Goal: Use online tool/utility: Utilize a website feature to perform a specific function

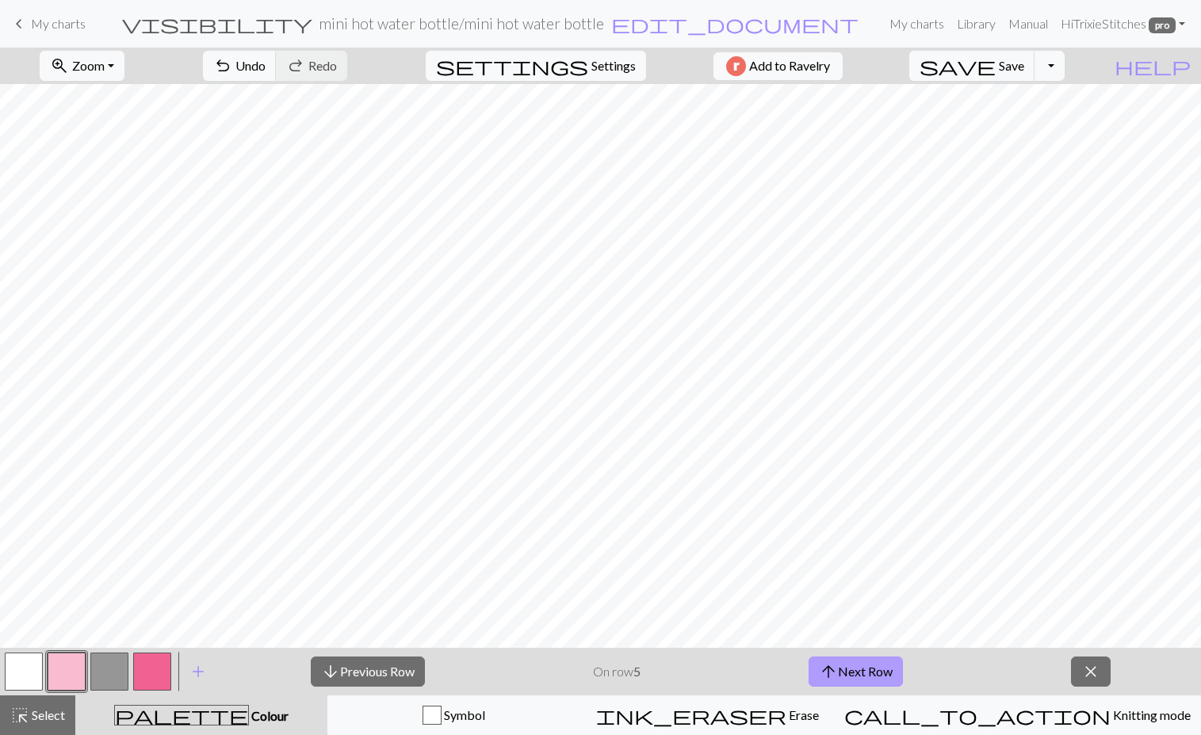
click at [820, 667] on span "arrow_upward" at bounding box center [828, 671] width 19 height 22
click at [851, 668] on button "arrow_upward Next Row" at bounding box center [856, 671] width 94 height 30
click at [845, 660] on button "arrow_upward Next Row" at bounding box center [856, 671] width 94 height 30
click at [857, 671] on button "arrow_upward Next Row" at bounding box center [856, 671] width 94 height 30
click at [865, 666] on button "arrow_upward Next Row" at bounding box center [856, 671] width 94 height 30
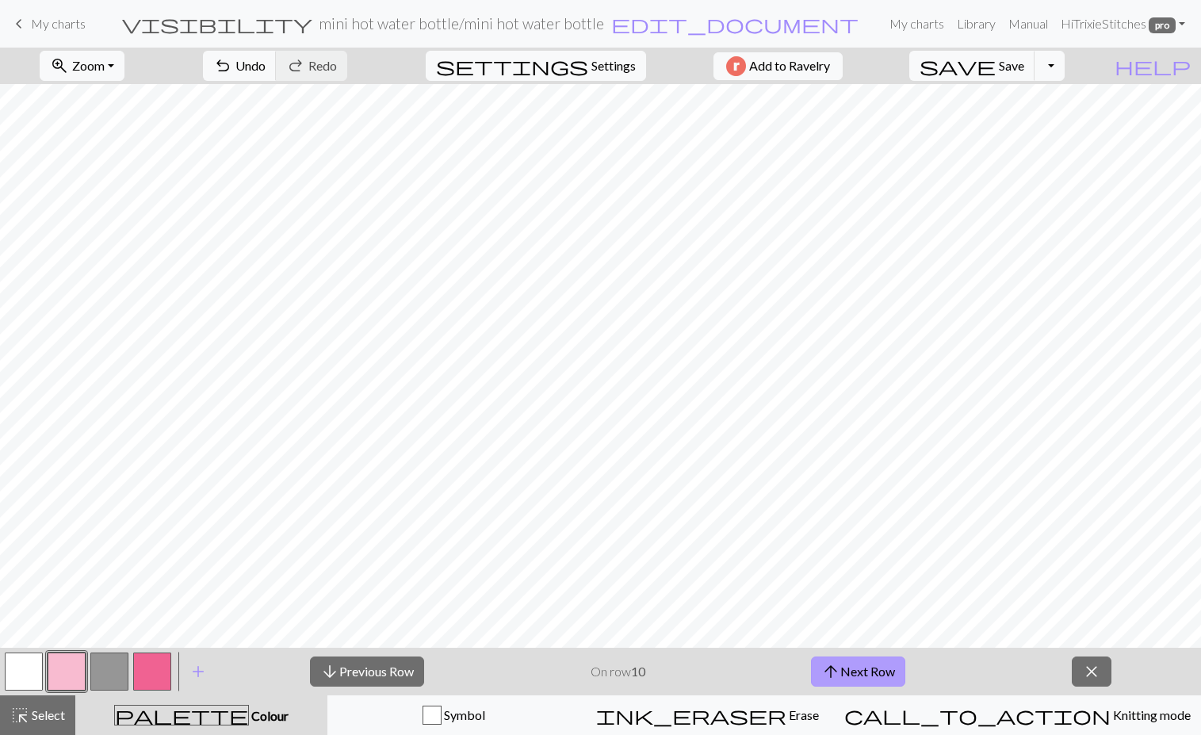
click at [852, 670] on button "arrow_upward Next Row" at bounding box center [858, 671] width 94 height 30
click at [837, 669] on span "arrow_upward" at bounding box center [830, 671] width 19 height 22
click at [848, 666] on button "arrow_upward Next Row" at bounding box center [858, 671] width 94 height 30
click at [858, 664] on button "arrow_upward Next Row" at bounding box center [858, 671] width 94 height 30
click at [852, 671] on button "arrow_upward Next Row" at bounding box center [858, 671] width 94 height 30
